Goal: Find specific page/section: Find specific page/section

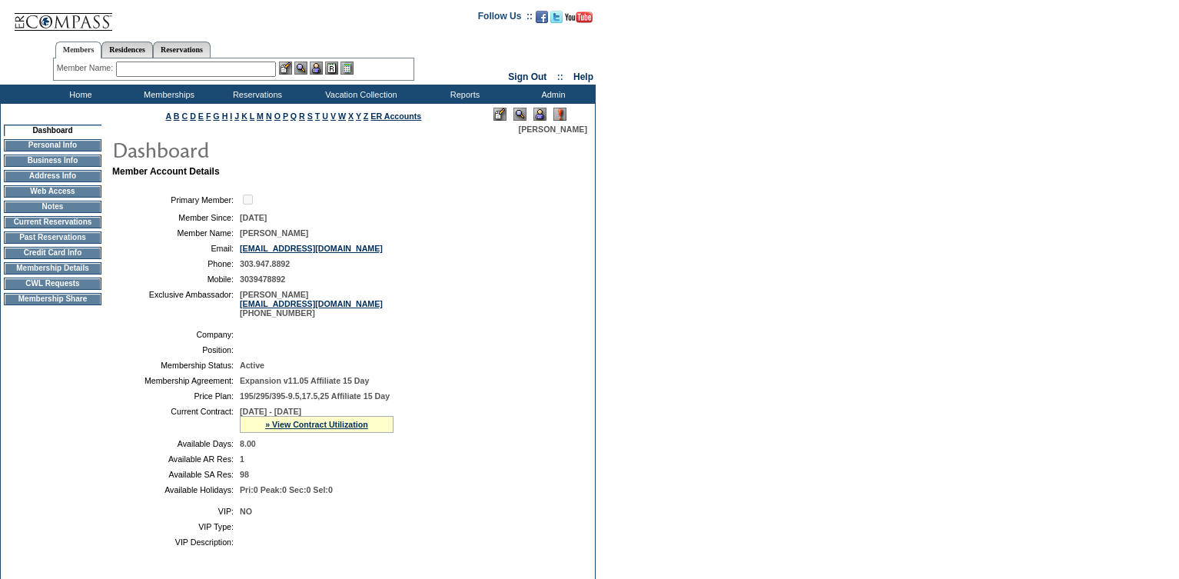
click at [173, 69] on input "text" at bounding box center [196, 68] width 160 height 15
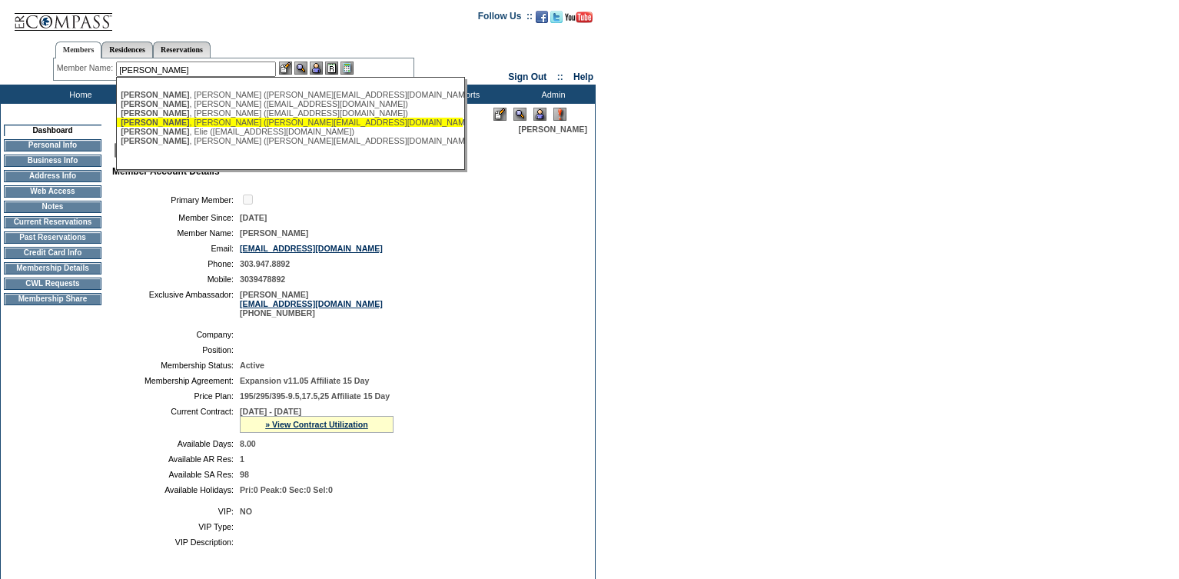
click at [189, 125] on div "[PERSON_NAME] ([PERSON_NAME][EMAIL_ADDRESS][DOMAIN_NAME])" at bounding box center [290, 122] width 338 height 9
type input "[PERSON_NAME] ([PERSON_NAME][EMAIL_ADDRESS][DOMAIN_NAME])"
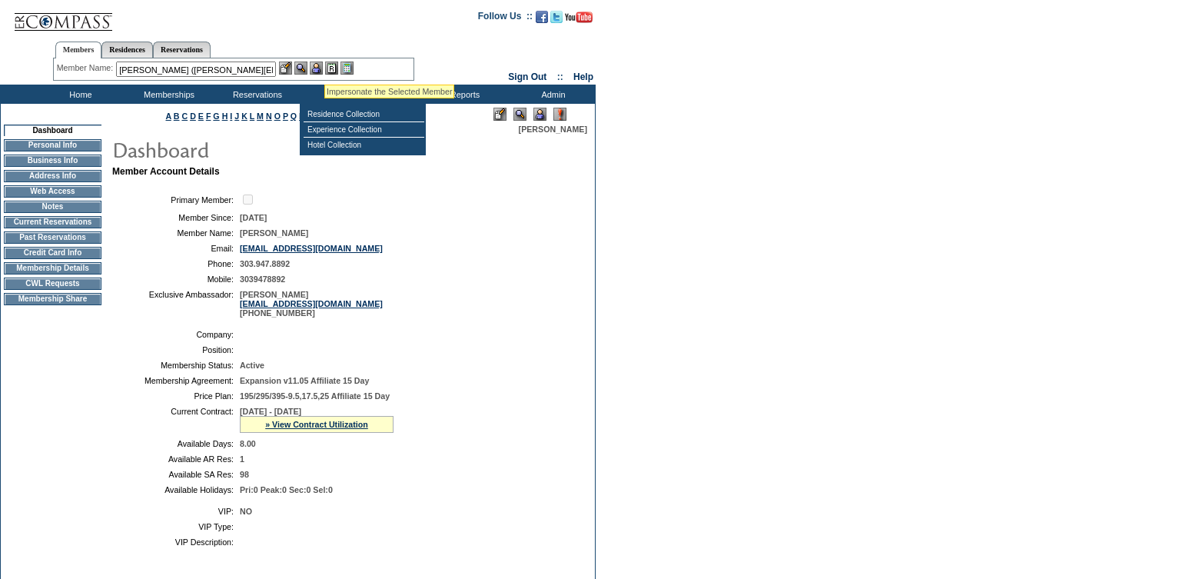
click at [323, 65] on img at bounding box center [316, 67] width 13 height 13
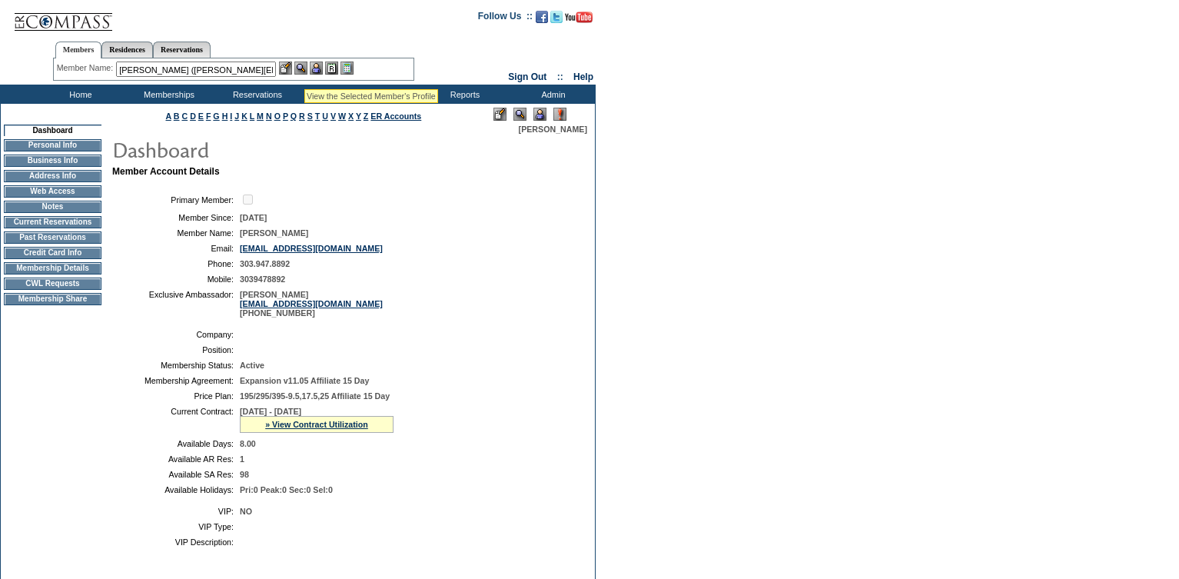
click at [304, 70] on img at bounding box center [300, 67] width 13 height 13
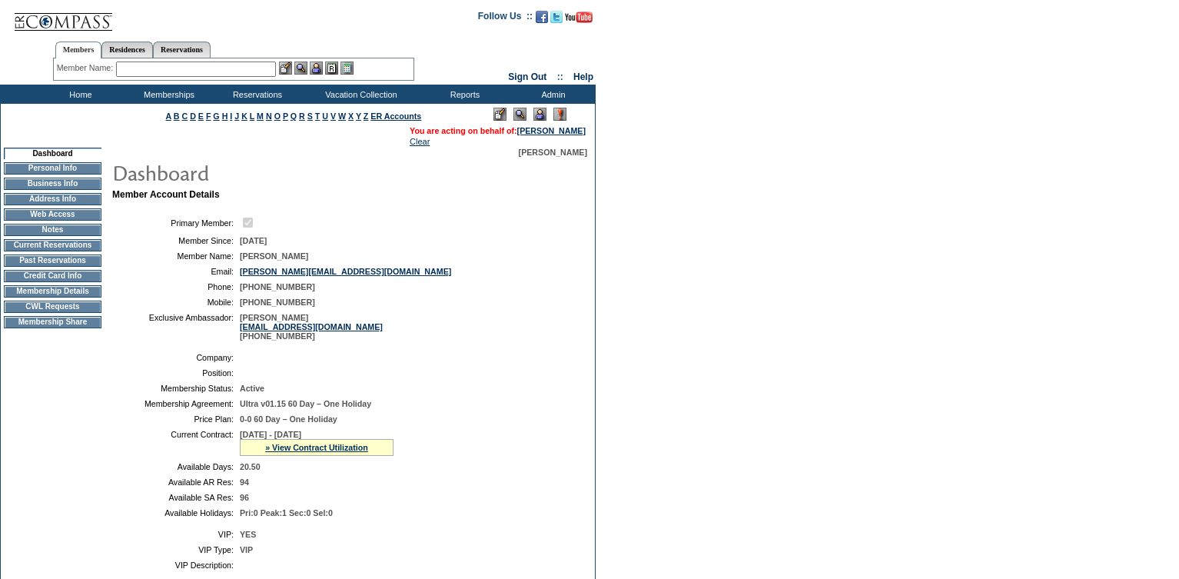
click at [30, 250] on td "Current Reservations" at bounding box center [53, 245] width 98 height 12
